Goal: Check status: Check status

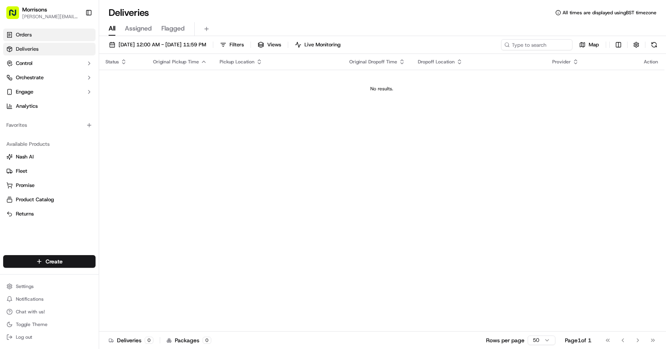
click at [36, 39] on link "Orders" at bounding box center [49, 35] width 92 height 13
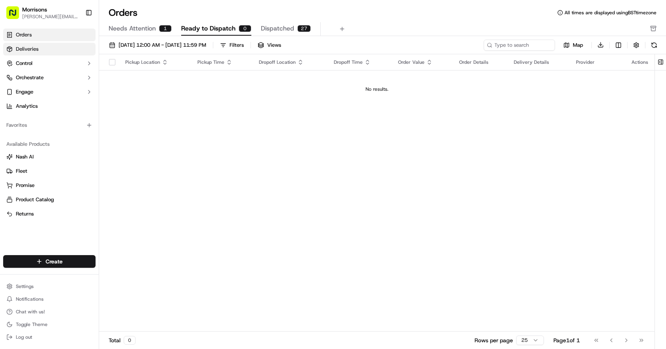
click at [43, 45] on link "Deliveries" at bounding box center [49, 49] width 92 height 13
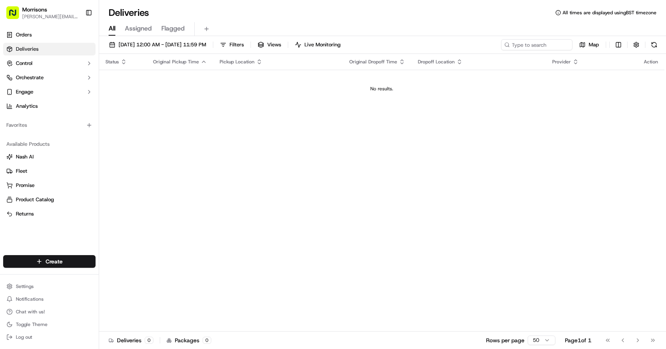
click at [57, 42] on ul "Orders Deliveries Control Orchestrate Engage Analytics" at bounding box center [49, 71] width 92 height 84
click at [56, 40] on link "Orders" at bounding box center [49, 35] width 92 height 13
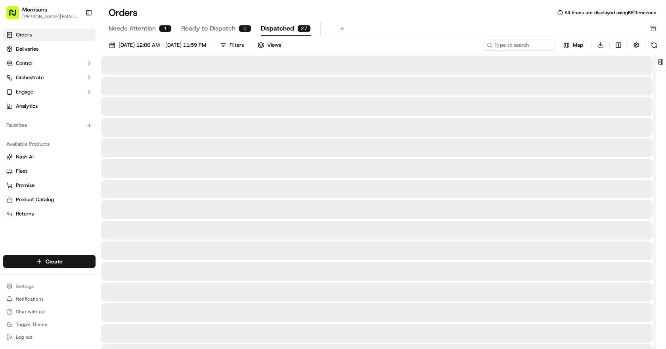
click at [278, 32] on span "Dispatched" at bounding box center [277, 29] width 33 height 10
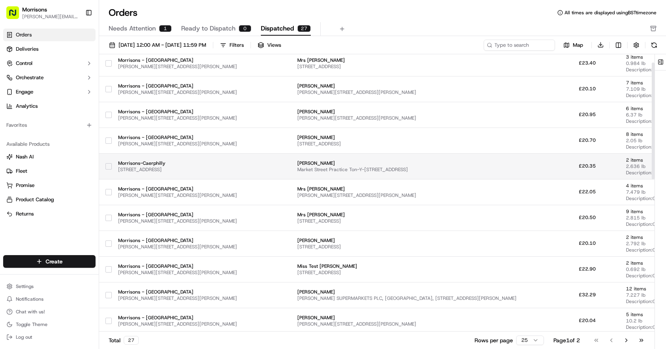
scroll to position [119, 0]
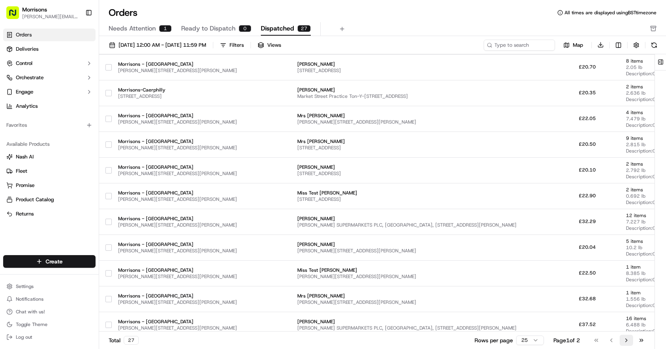
click at [622, 341] on button "Go to next page" at bounding box center [626, 340] width 13 height 11
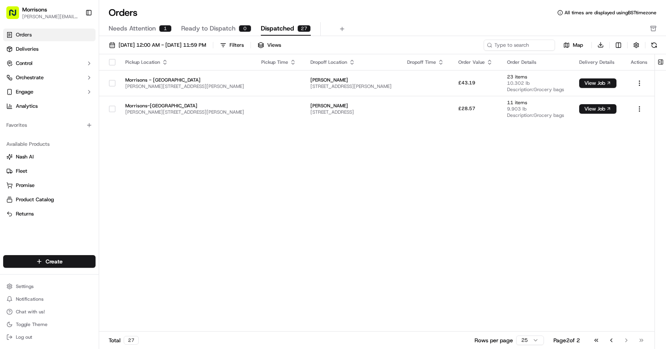
click at [267, 138] on div "Pickup Location Pickup Time Dropoff Location Dropoff Time Order Value Order Det…" at bounding box center [377, 193] width 556 height 278
